Goal: Task Accomplishment & Management: Manage account settings

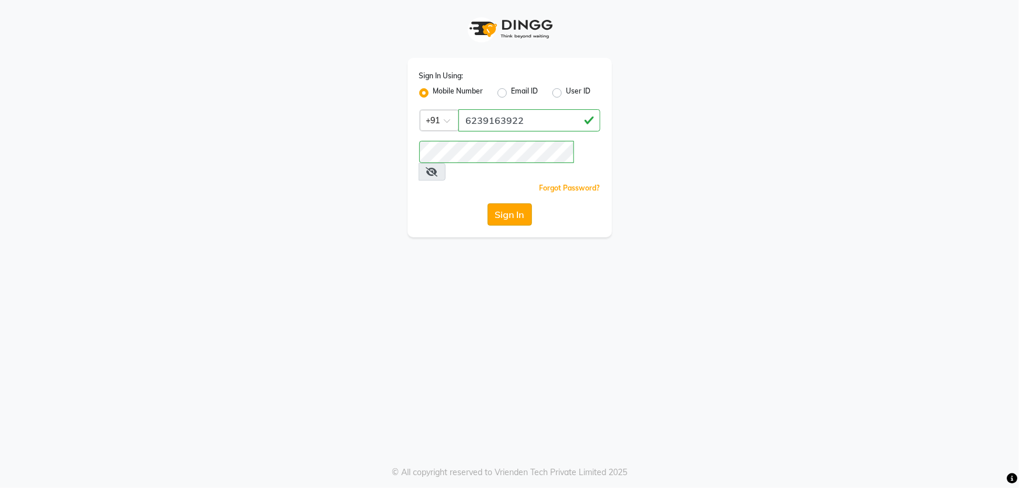
click at [514, 203] on button "Sign In" at bounding box center [510, 214] width 44 height 22
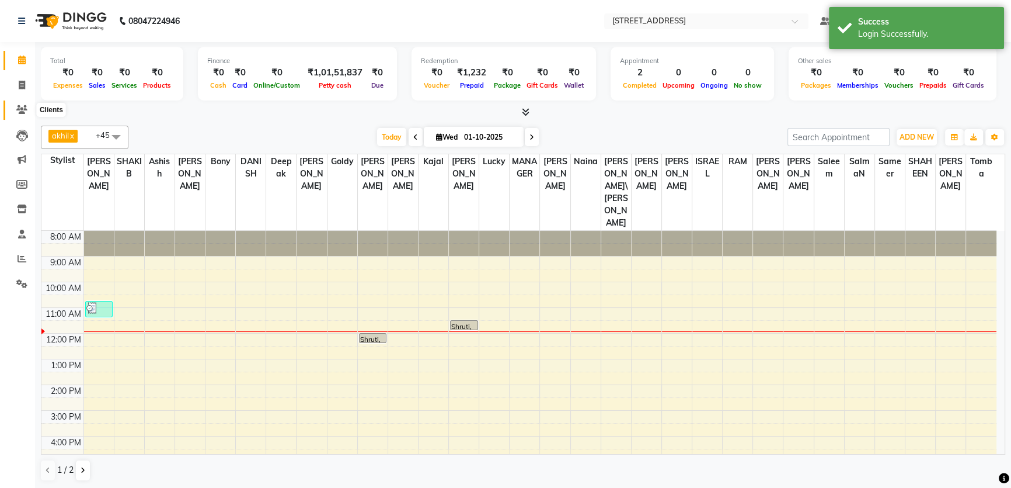
click at [19, 112] on icon at bounding box center [21, 109] width 11 height 9
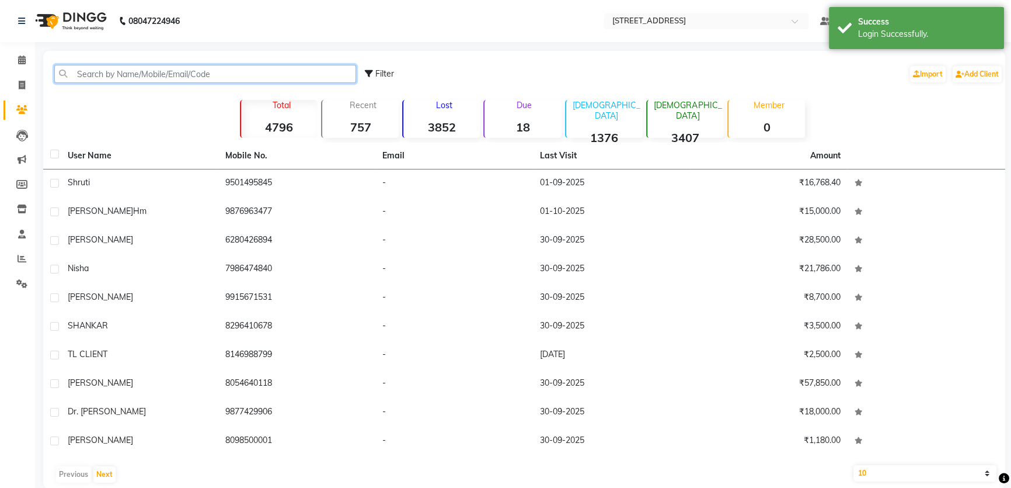
click at [142, 72] on input "text" at bounding box center [205, 74] width 302 height 18
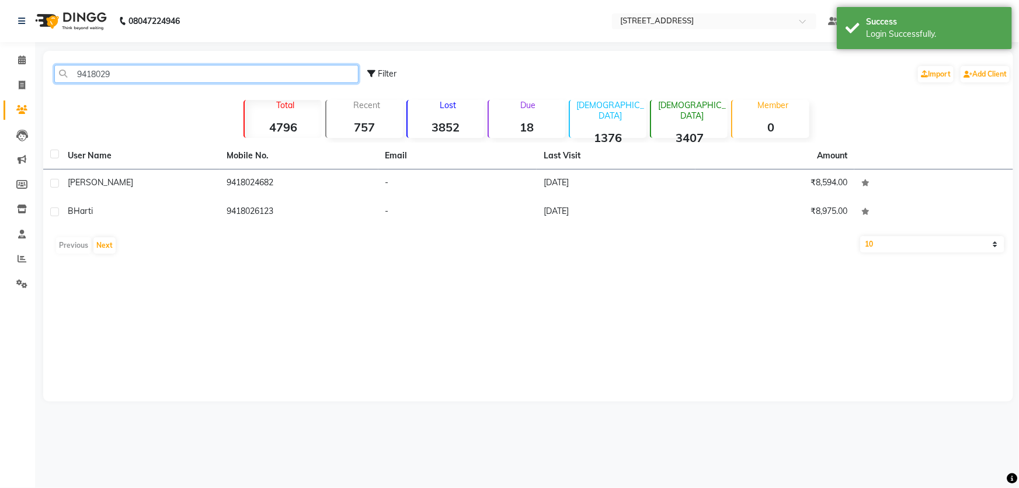
type input "94180299"
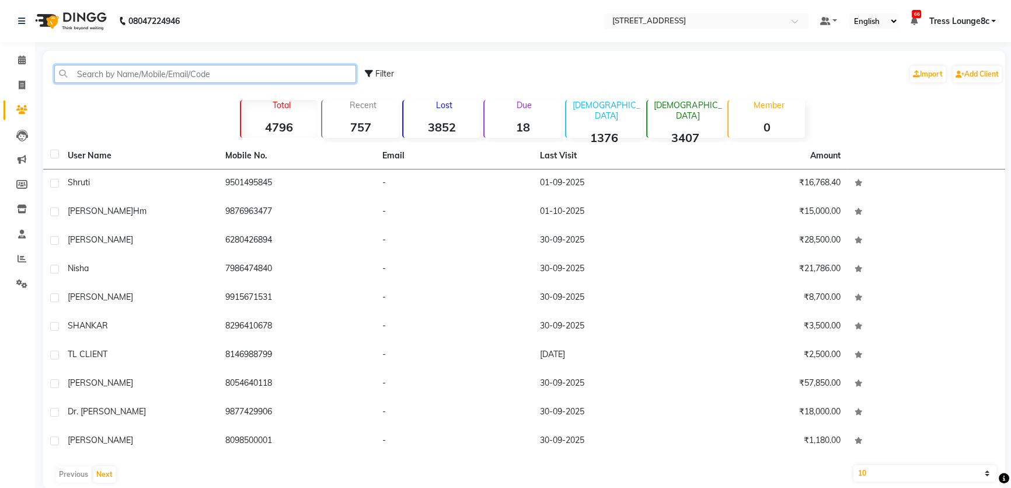
click at [229, 69] on input "text" at bounding box center [205, 74] width 302 height 18
type input "8"
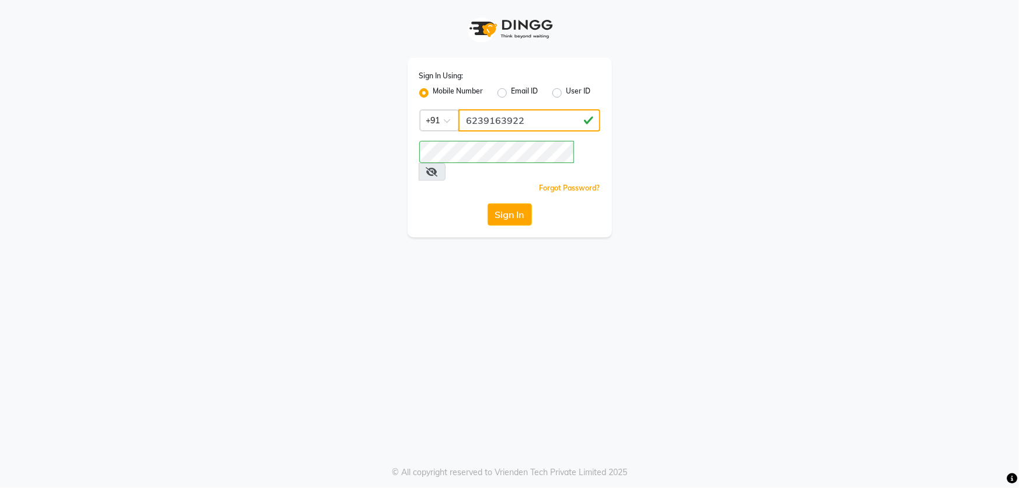
click at [512, 124] on input "6239163922" at bounding box center [529, 120] width 142 height 22
type input "1724656581"
click at [499, 203] on button "Sign In" at bounding box center [510, 214] width 44 height 22
